Goal: Transaction & Acquisition: Book appointment/travel/reservation

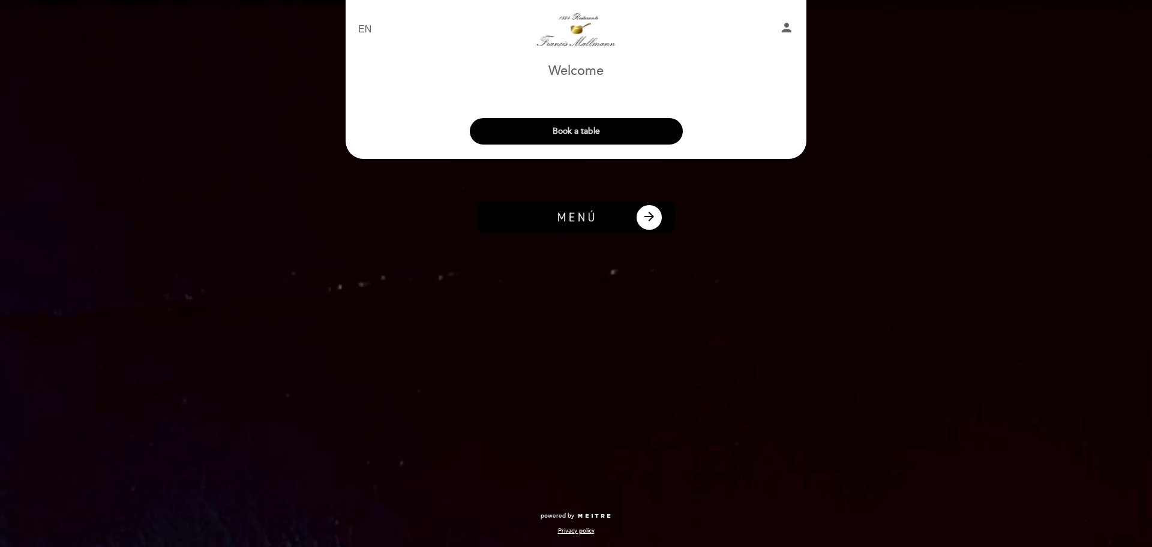
click at [572, 126] on button "Book a table" at bounding box center [576, 131] width 213 height 26
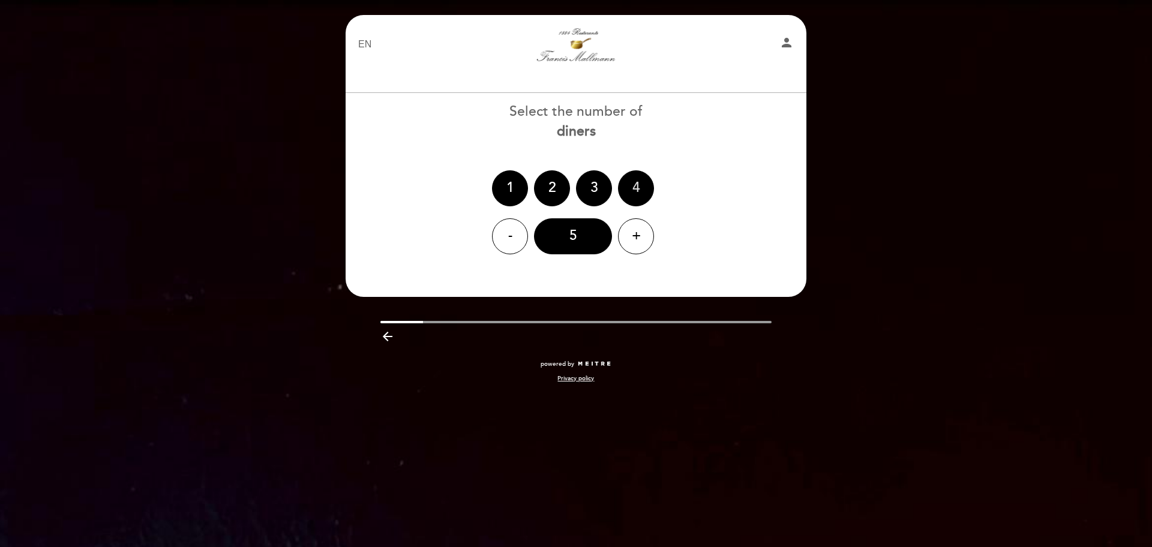
click at [633, 196] on div "4" at bounding box center [636, 188] width 36 height 36
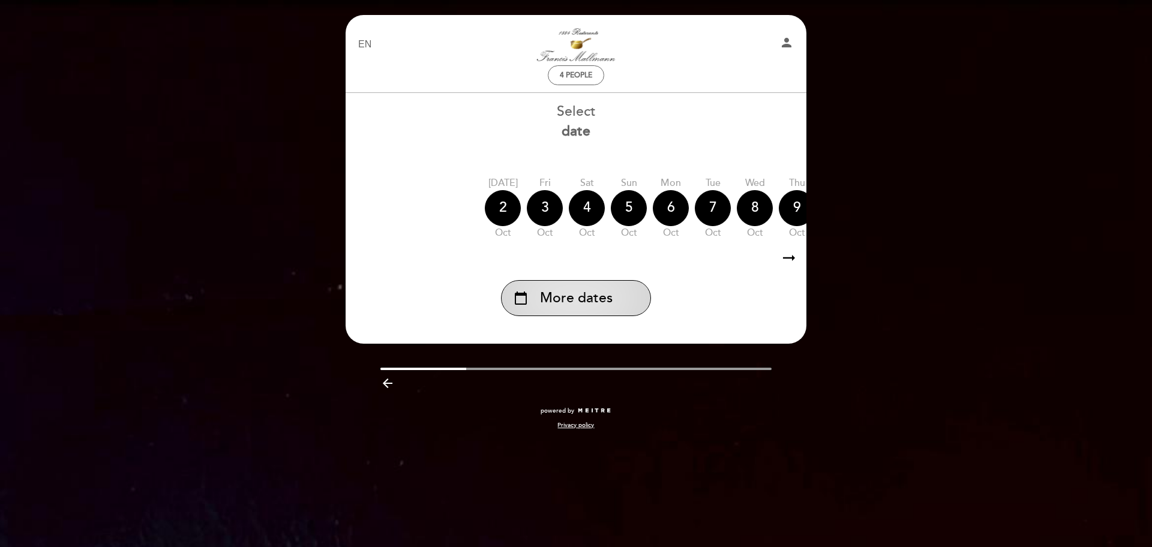
click at [558, 292] on span "More dates" at bounding box center [576, 299] width 73 height 20
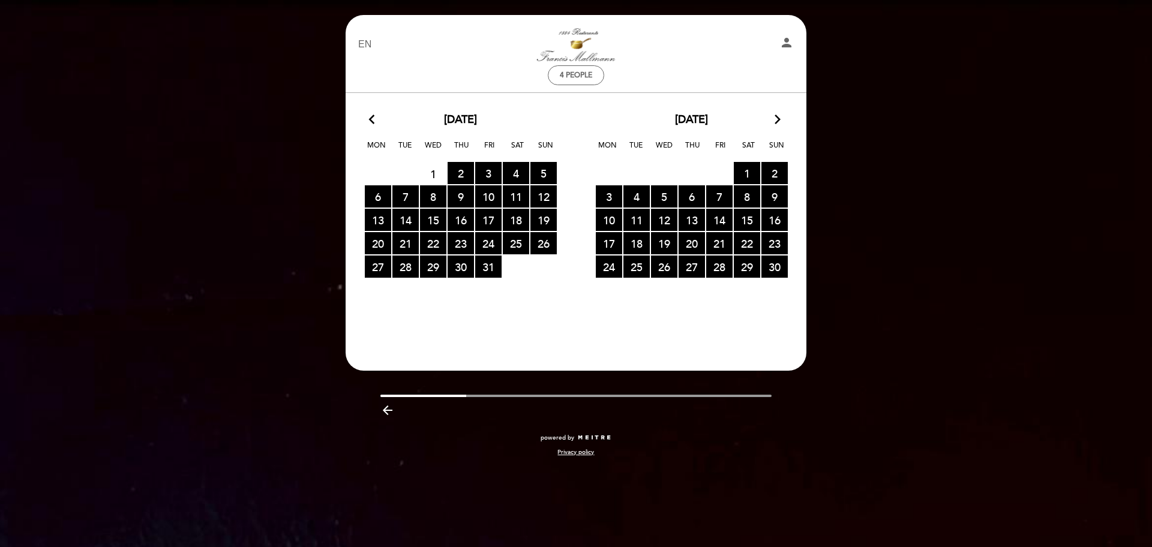
click at [782, 124] on icon "arrow_forward_ios" at bounding box center [777, 120] width 11 height 16
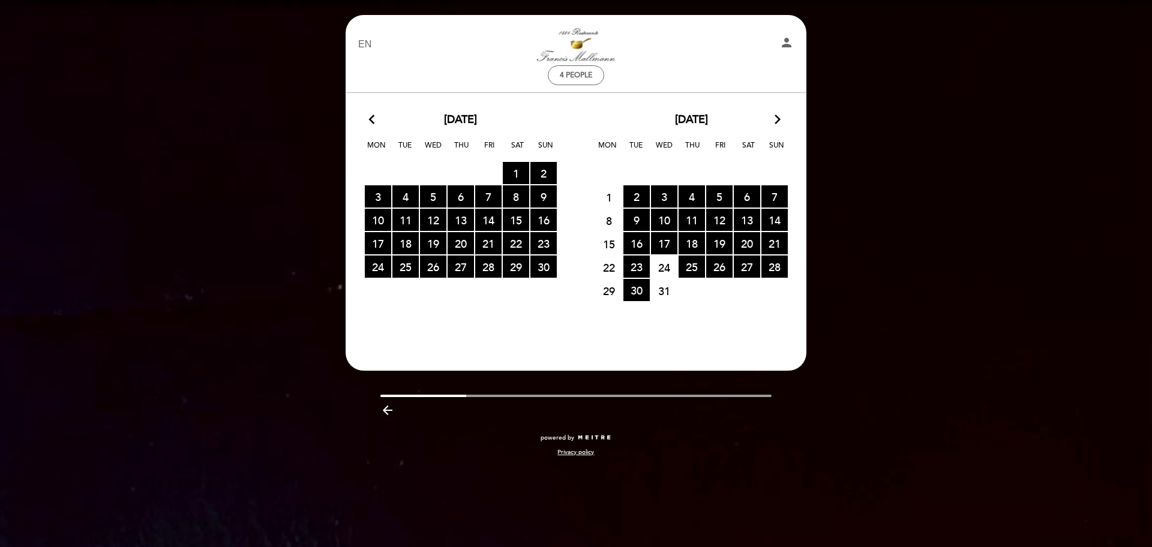
click at [665, 268] on span "24" at bounding box center [664, 267] width 26 height 22
click at [887, 49] on div "EN ES PT 1884 Restaurante person 4 people Welcome Welcome, Change user Book a t…" at bounding box center [576, 273] width 1152 height 547
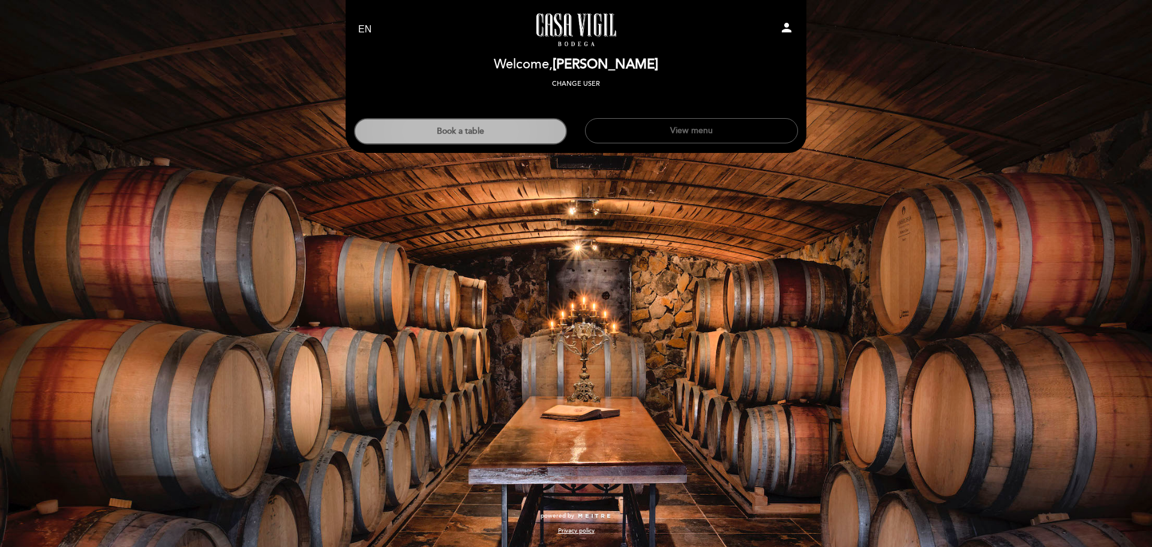
click at [520, 130] on button "Book a table" at bounding box center [460, 131] width 213 height 26
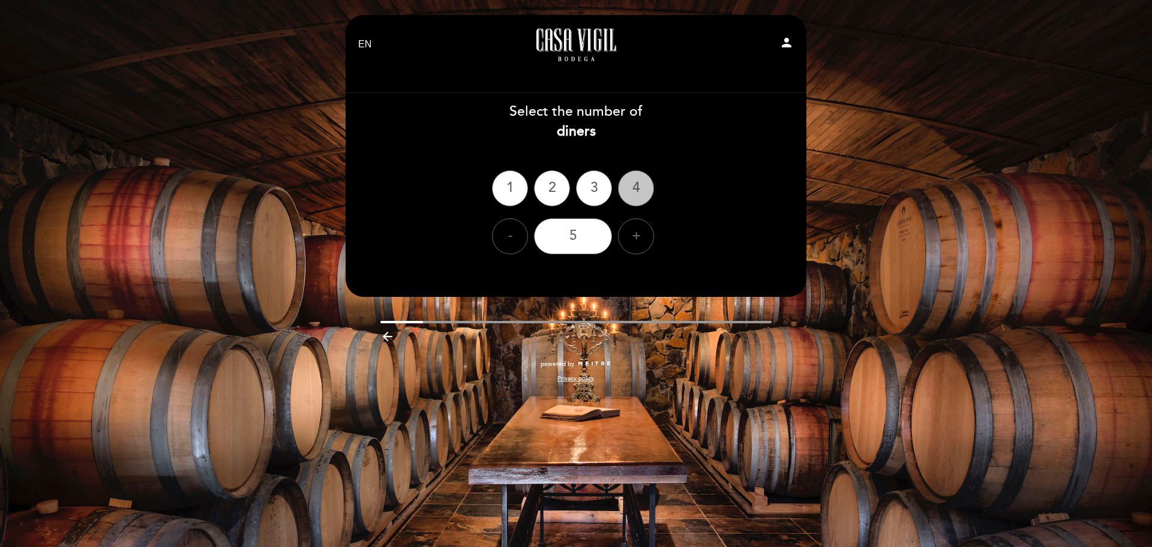
click at [636, 186] on div "4" at bounding box center [636, 188] width 36 height 36
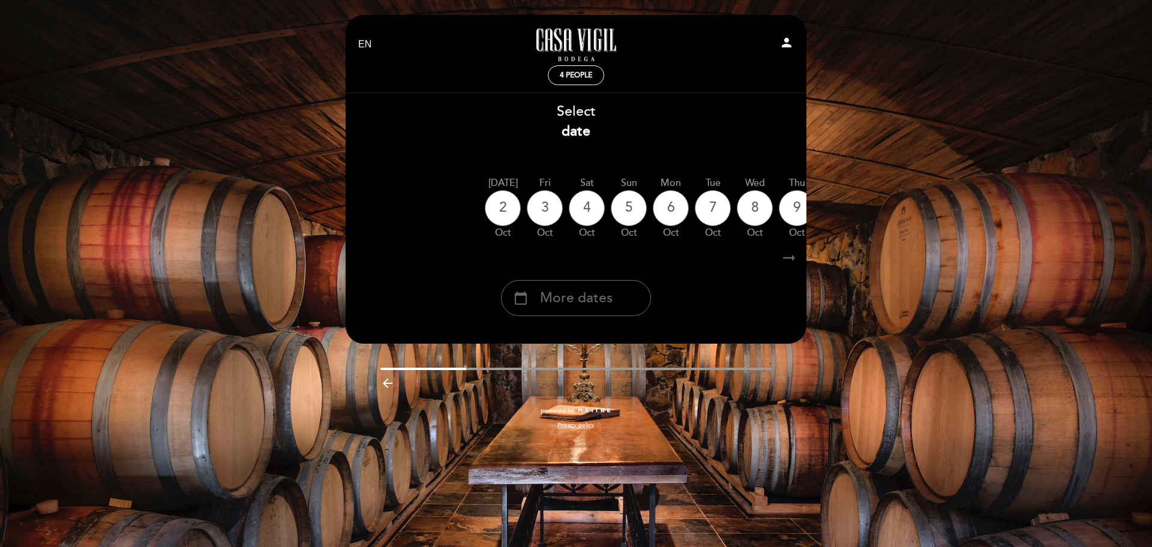
click at [591, 304] on span "More dates" at bounding box center [576, 299] width 73 height 20
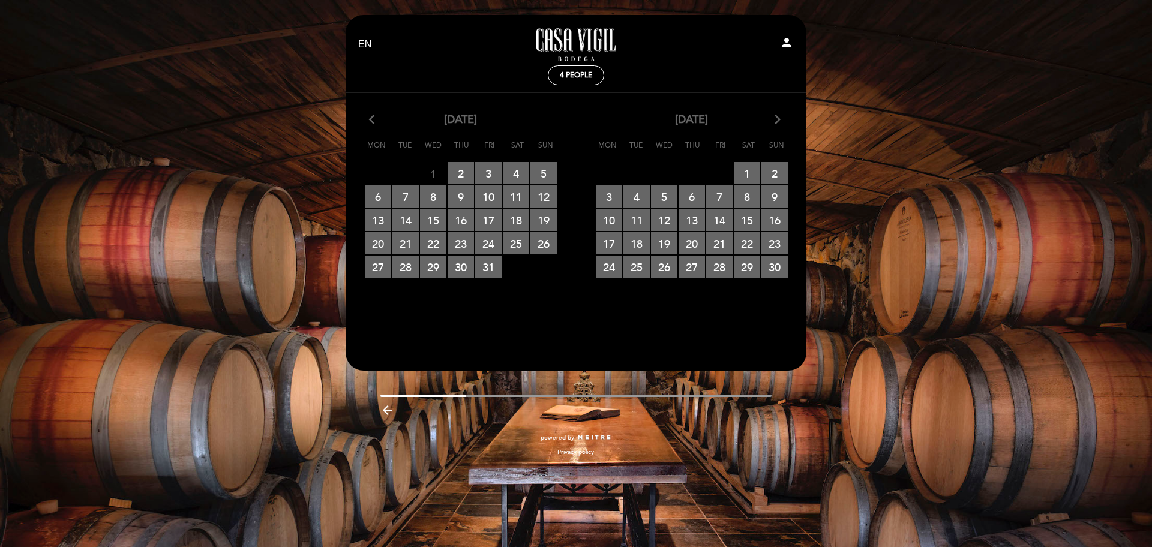
click at [777, 114] on icon "arrow_forward_ios" at bounding box center [777, 120] width 11 height 16
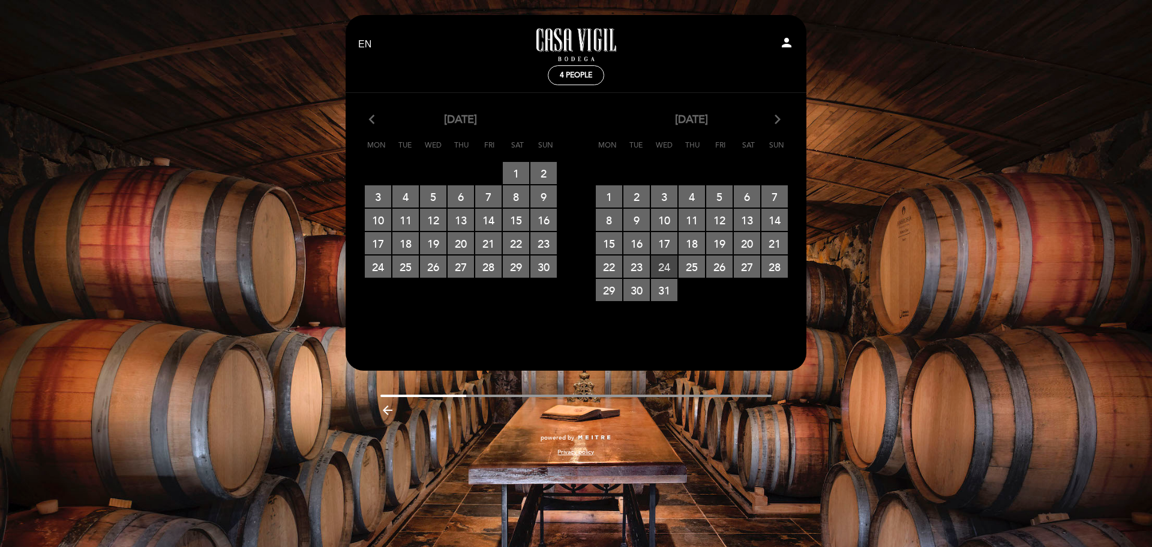
click at [665, 266] on span "24 RESERVATIONS AVAILABLE" at bounding box center [664, 267] width 26 height 22
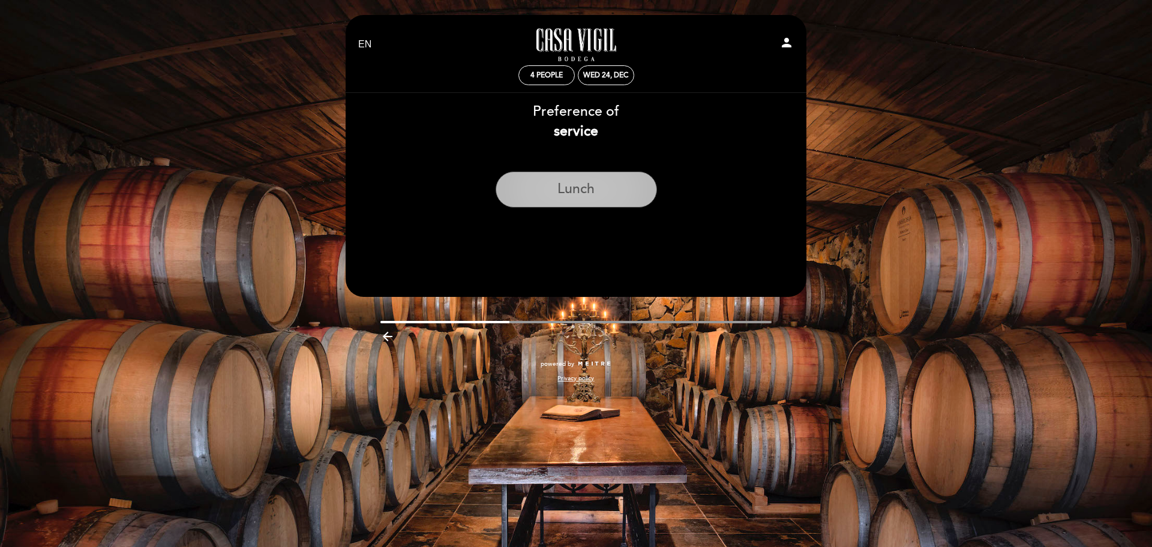
click at [578, 196] on button "Lunch" at bounding box center [575, 190] width 161 height 36
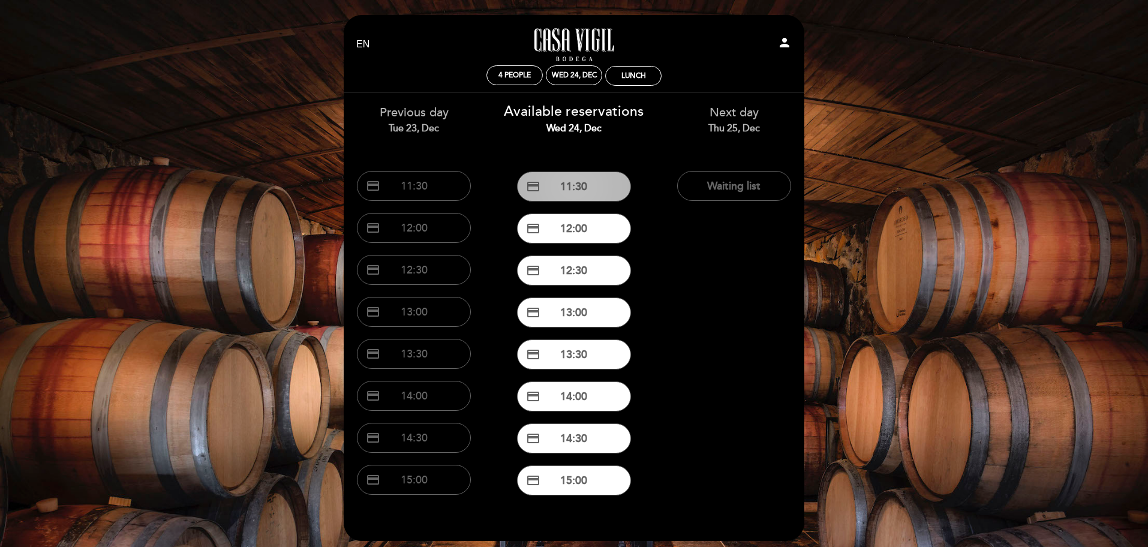
click at [585, 188] on button "credit_card 11:30" at bounding box center [574, 187] width 114 height 30
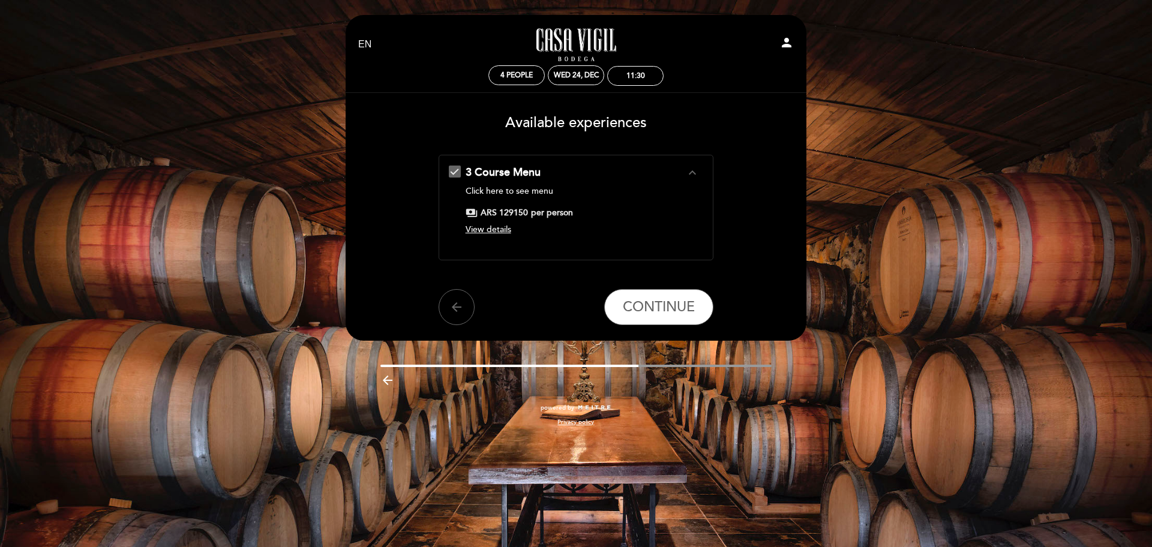
click at [693, 172] on icon "expand_less" at bounding box center [692, 173] width 14 height 14
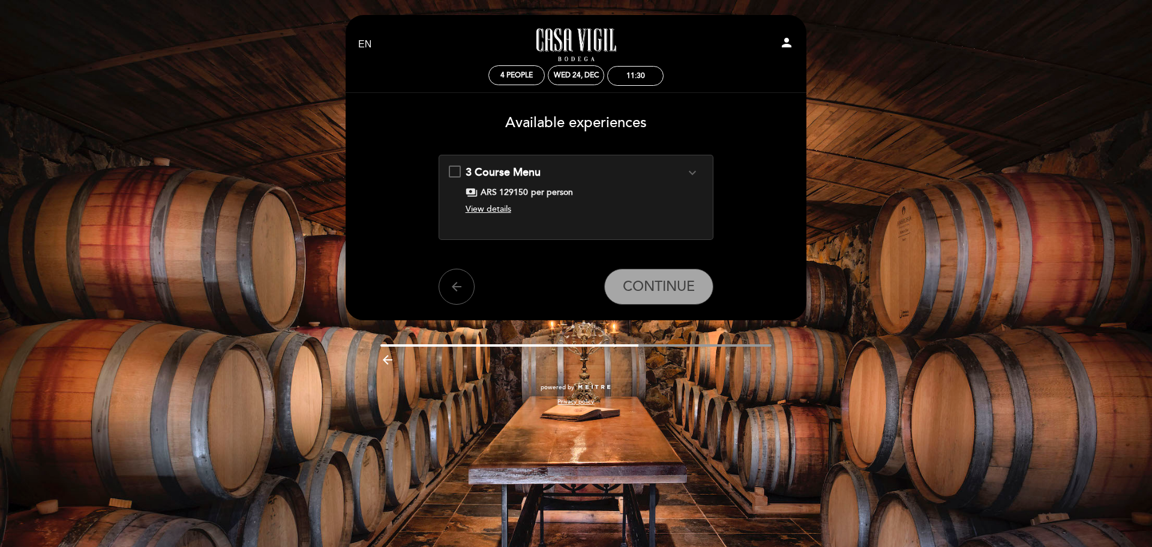
click at [691, 172] on icon "expand_more" at bounding box center [692, 173] width 14 height 14
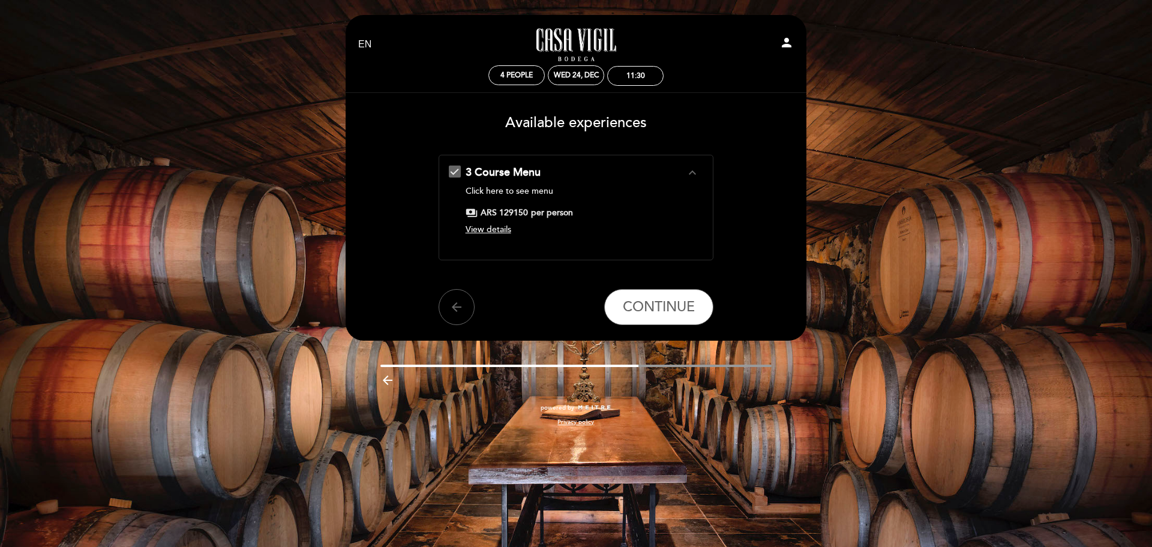
click at [499, 226] on span "View details" at bounding box center [488, 229] width 46 height 10
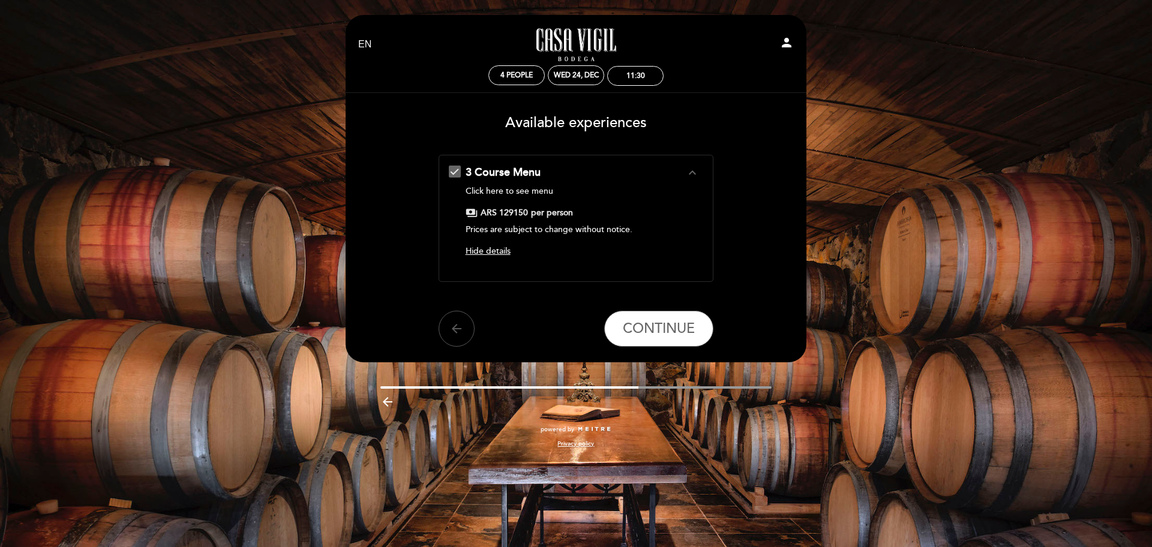
click at [454, 331] on icon "arrow_back" at bounding box center [456, 329] width 14 height 14
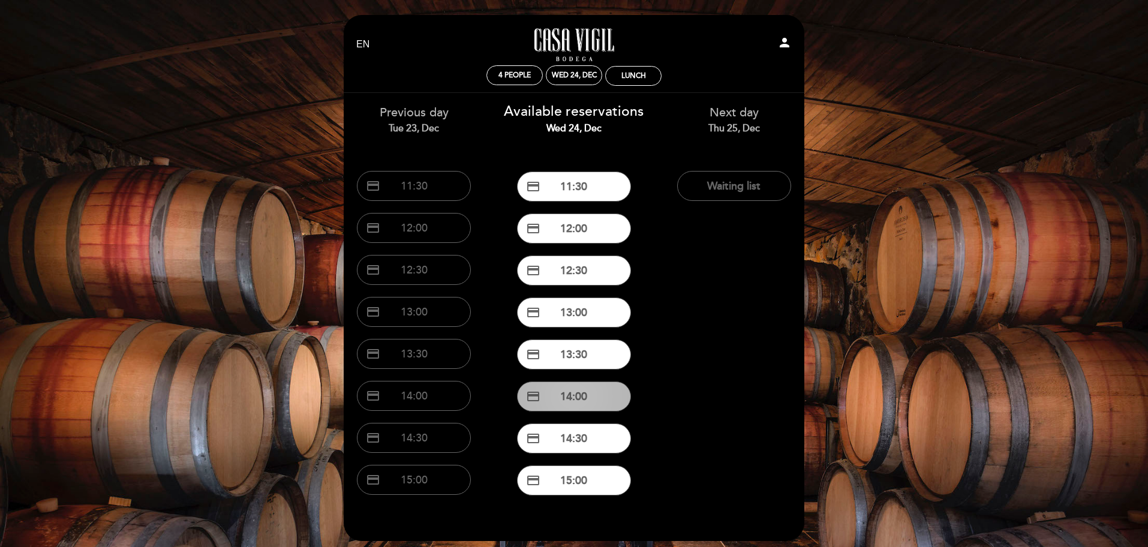
click at [564, 398] on button "credit_card 14:00" at bounding box center [574, 397] width 114 height 30
